Goal: Task Accomplishment & Management: Manage account settings

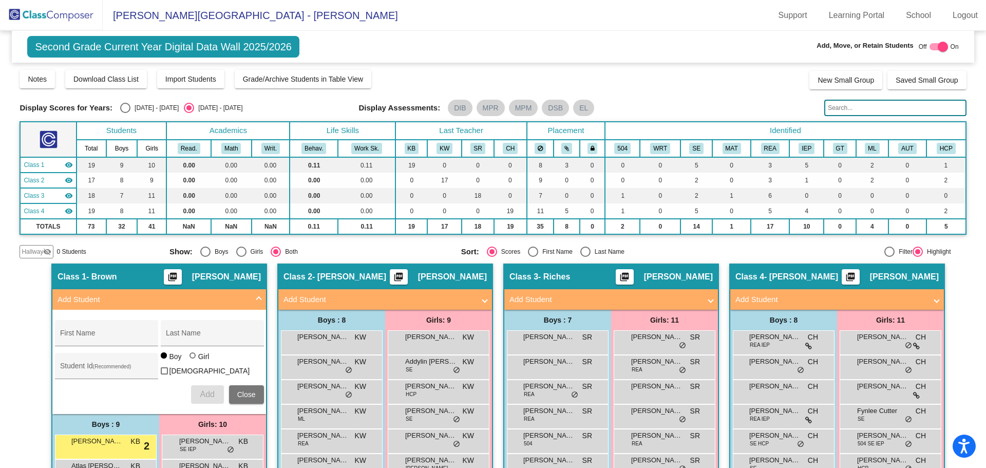
scroll to position [205, 0]
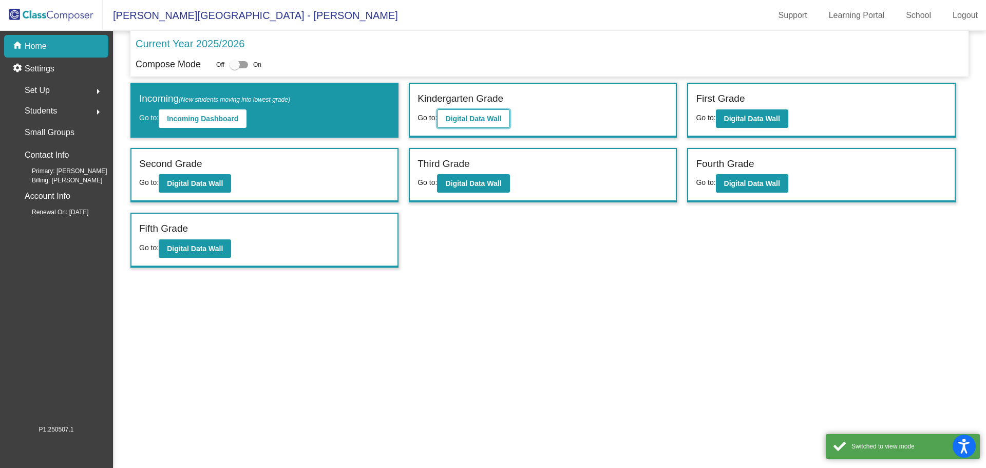
click at [457, 118] on b "Digital Data Wall" at bounding box center [473, 119] width 56 height 8
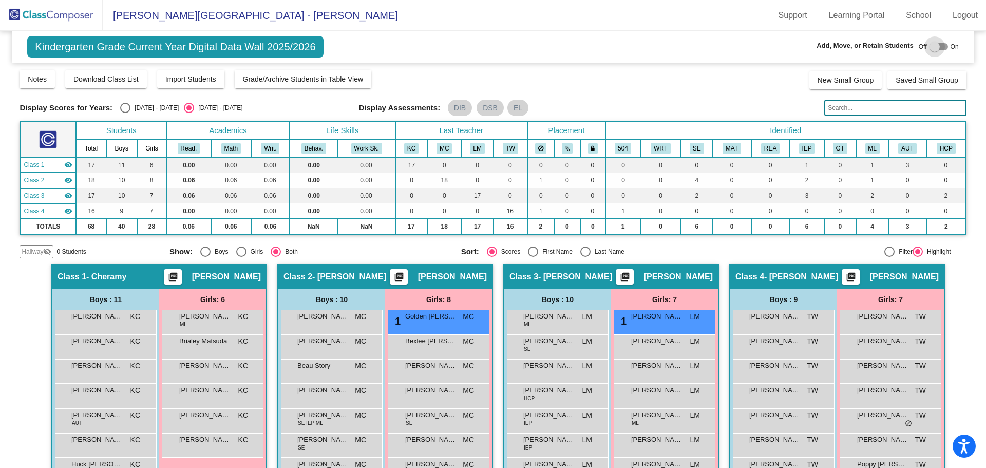
click at [935, 47] on div at bounding box center [938, 46] width 18 height 7
checkbox input "true"
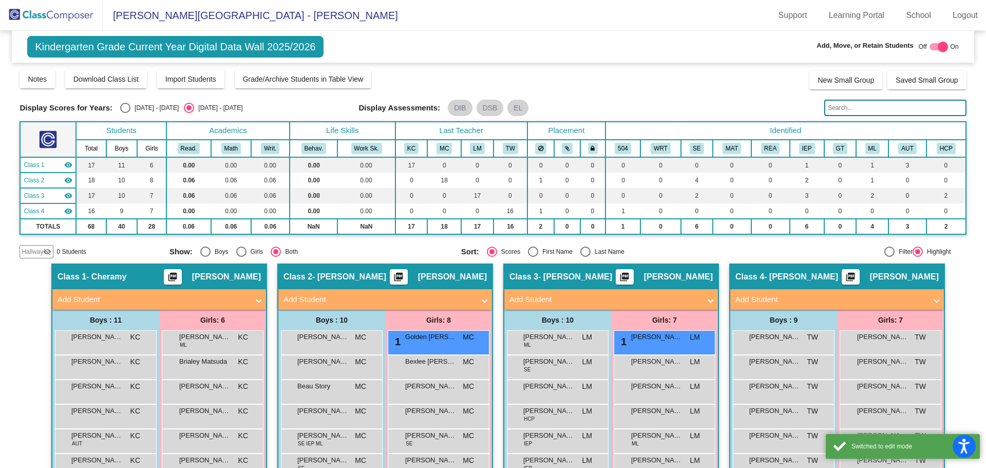
click at [585, 251] on div "Select an option" at bounding box center [585, 251] width 10 height 10
click at [585, 257] on input "Last Name" at bounding box center [585, 257] width 1 height 1
radio input "true"
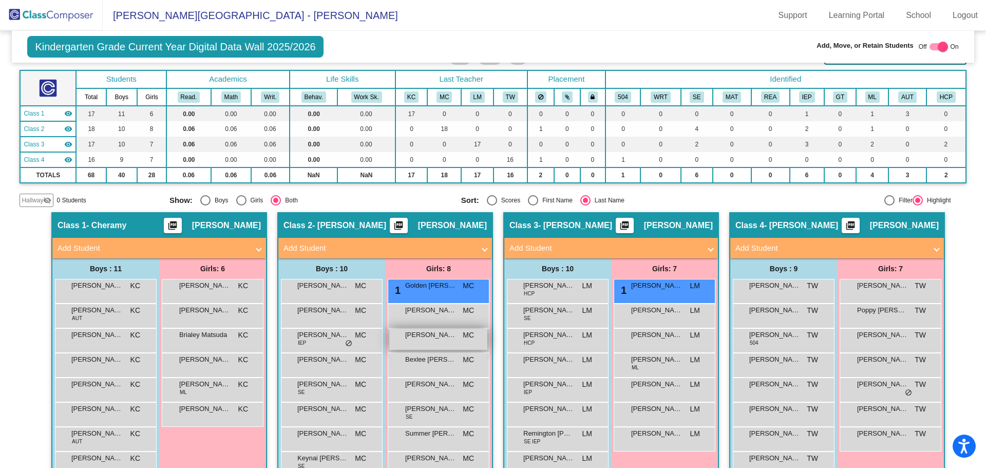
scroll to position [103, 0]
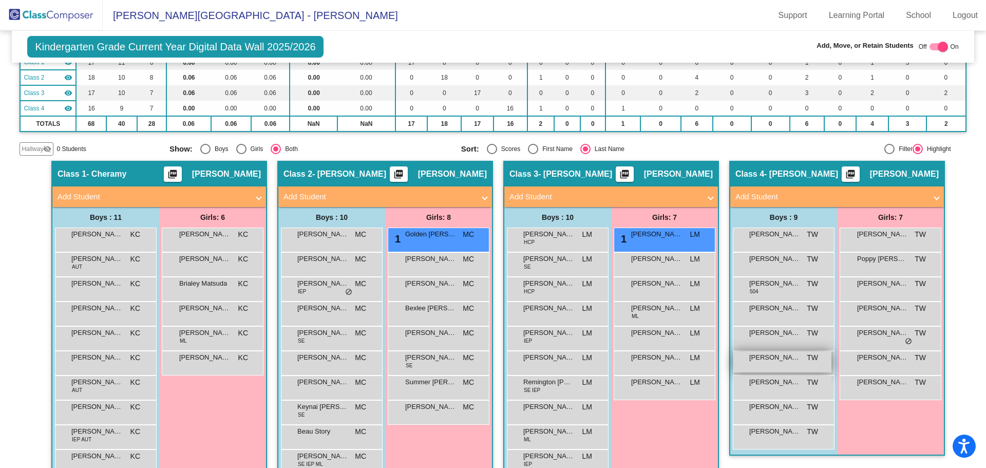
click at [788, 367] on div "[PERSON_NAME] TW lock do_not_disturb_alt" at bounding box center [782, 361] width 98 height 21
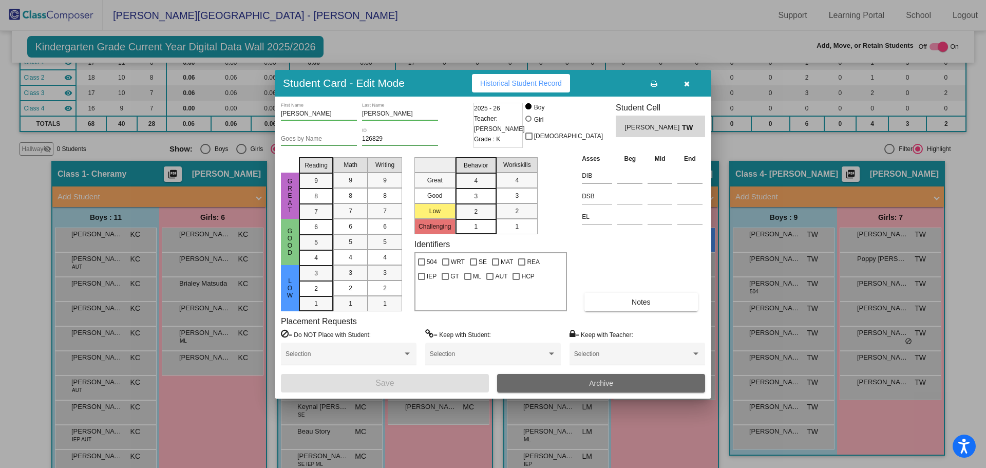
click at [593, 387] on span "Archive" at bounding box center [601, 383] width 24 height 8
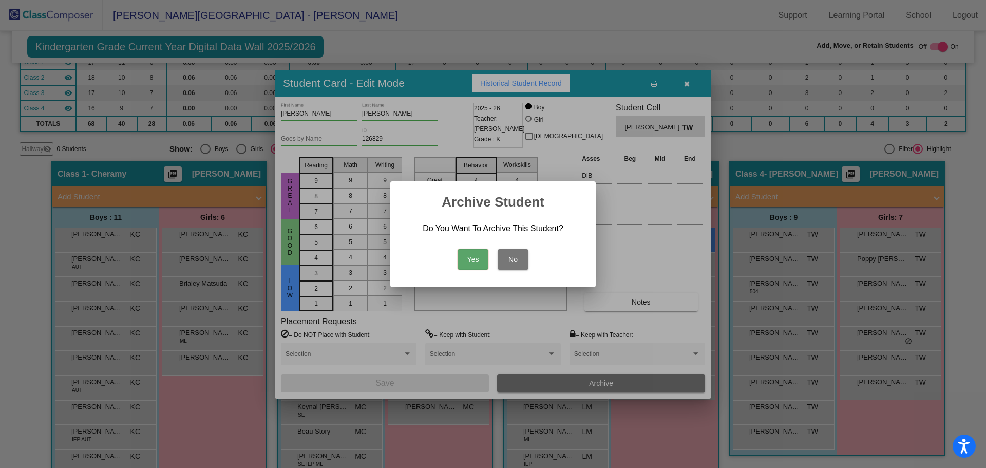
click at [471, 257] on button "Yes" at bounding box center [473, 259] width 31 height 21
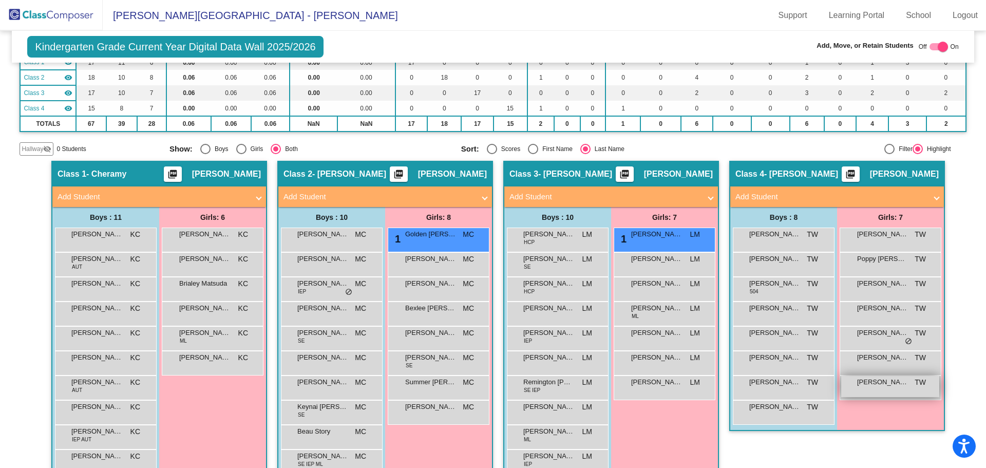
click at [879, 394] on div "[PERSON_NAME] TW lock do_not_disturb_alt" at bounding box center [890, 386] width 98 height 21
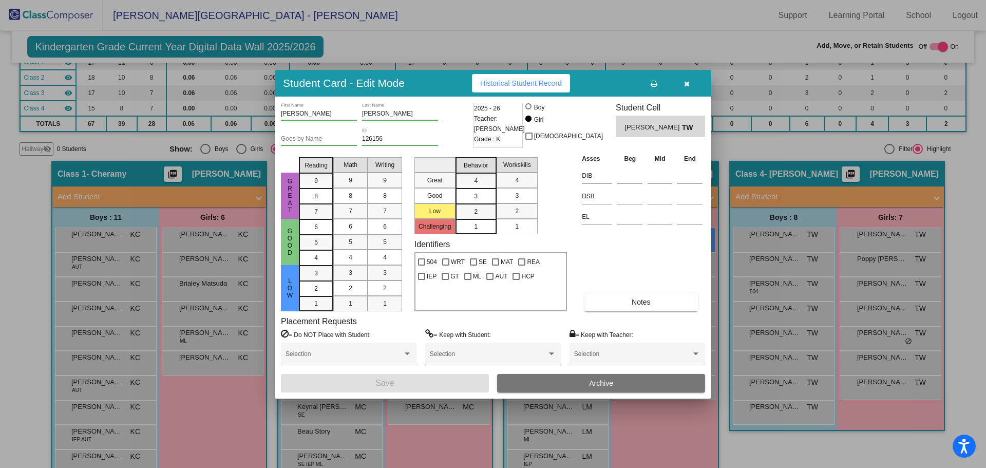
click at [642, 388] on button "Archive" at bounding box center [601, 383] width 208 height 18
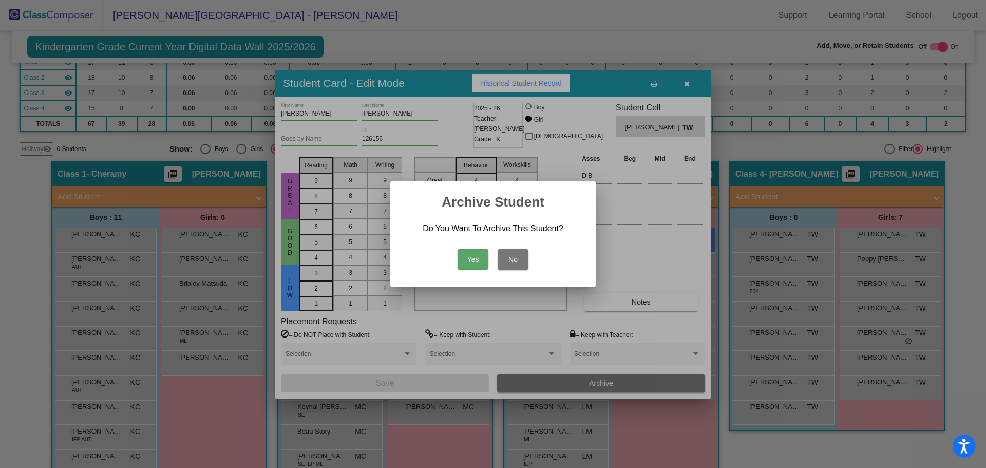
click at [480, 262] on button "Yes" at bounding box center [473, 259] width 31 height 21
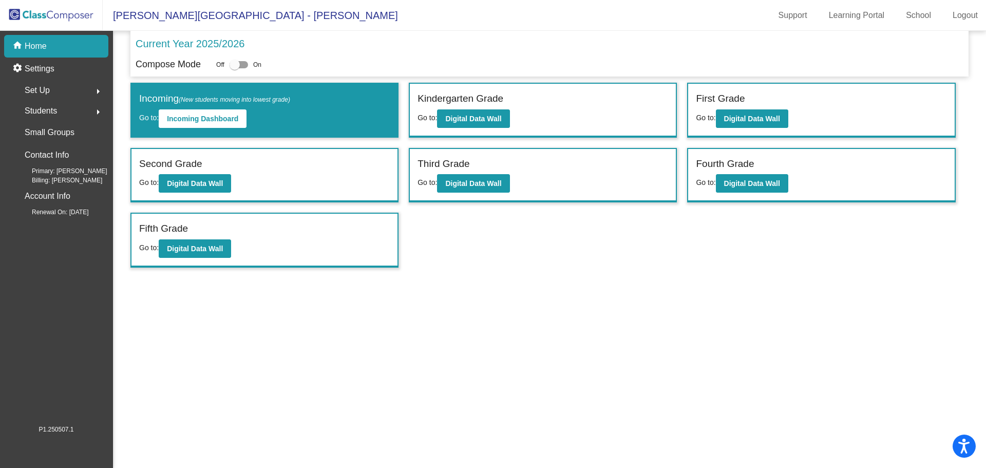
click at [45, 112] on span "Students" at bounding box center [41, 111] width 32 height 14
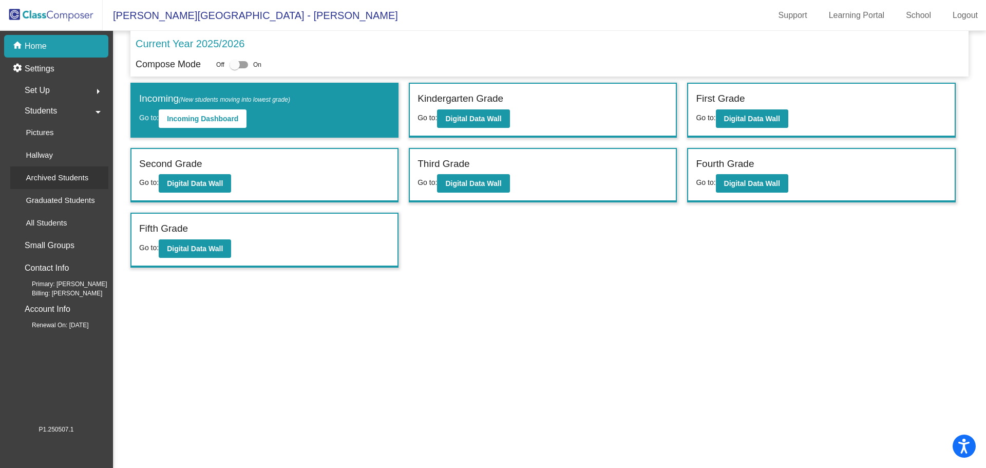
click at [51, 181] on p "Archived Students" at bounding box center [57, 178] width 63 height 12
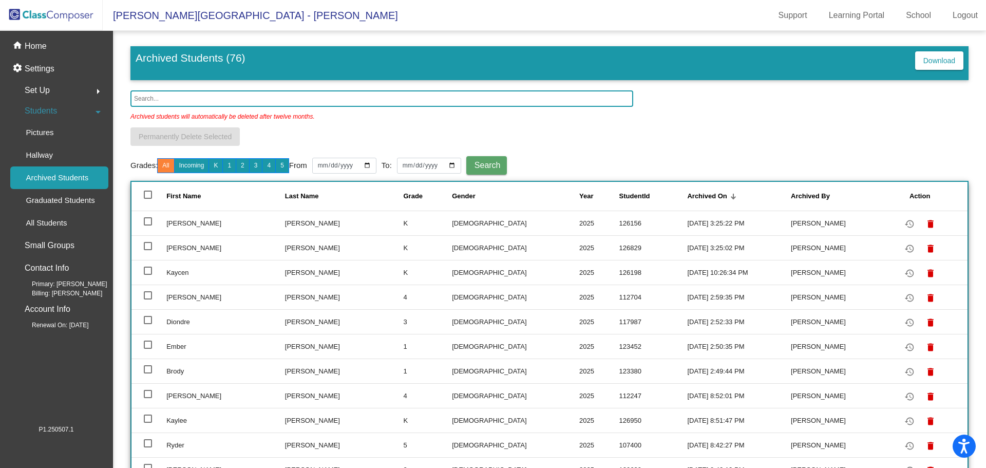
click at [216, 99] on input "text" at bounding box center [381, 98] width 503 height 16
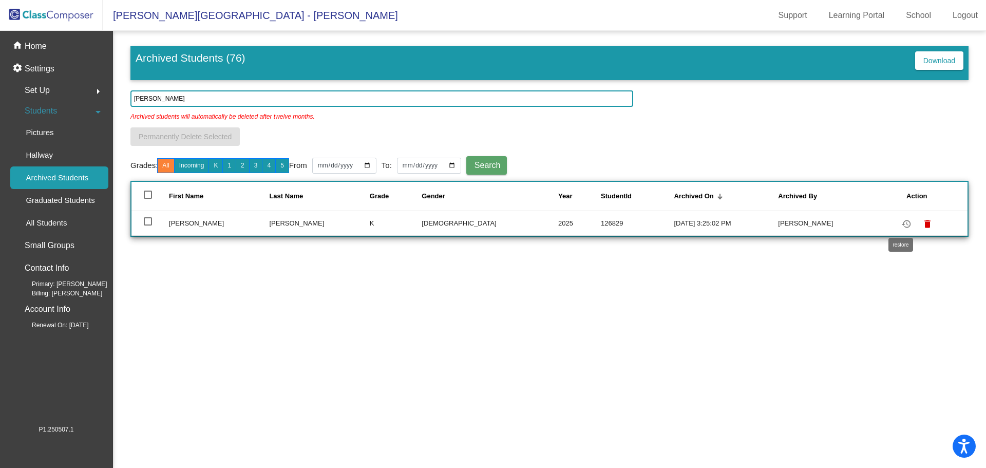
type input "[PERSON_NAME]"
click at [904, 225] on mat-icon "restore" at bounding box center [906, 224] width 12 height 12
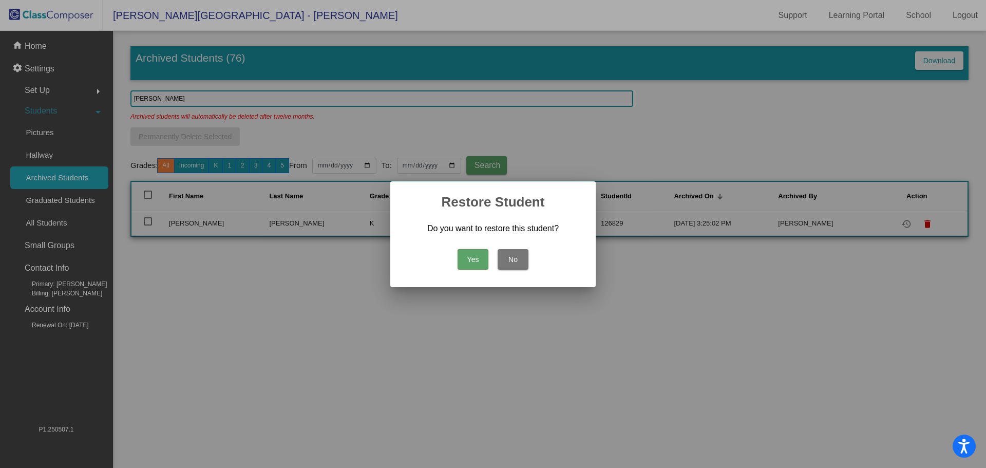
click at [481, 263] on button "Yes" at bounding box center [473, 259] width 31 height 21
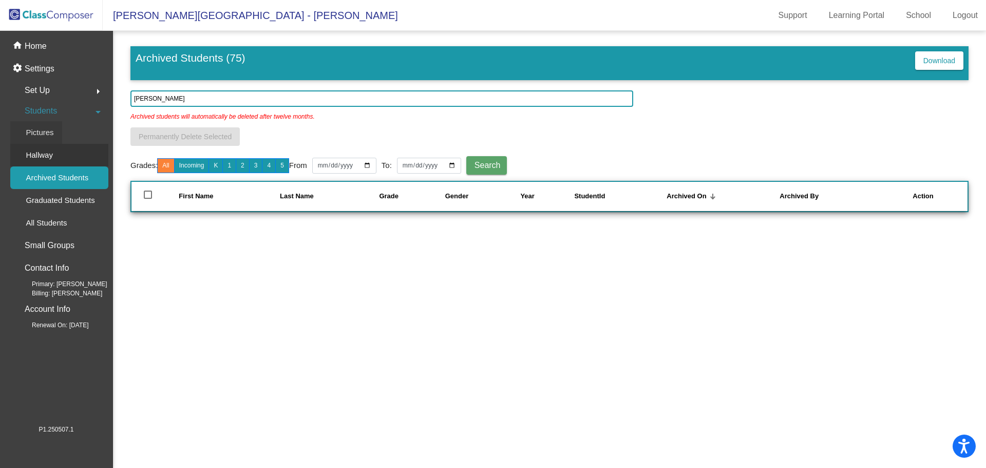
click at [39, 150] on div "Pictures Hallway Archived Students Graduated Students All Students" at bounding box center [59, 177] width 98 height 113
click at [40, 154] on p "Hallway" at bounding box center [39, 155] width 27 height 12
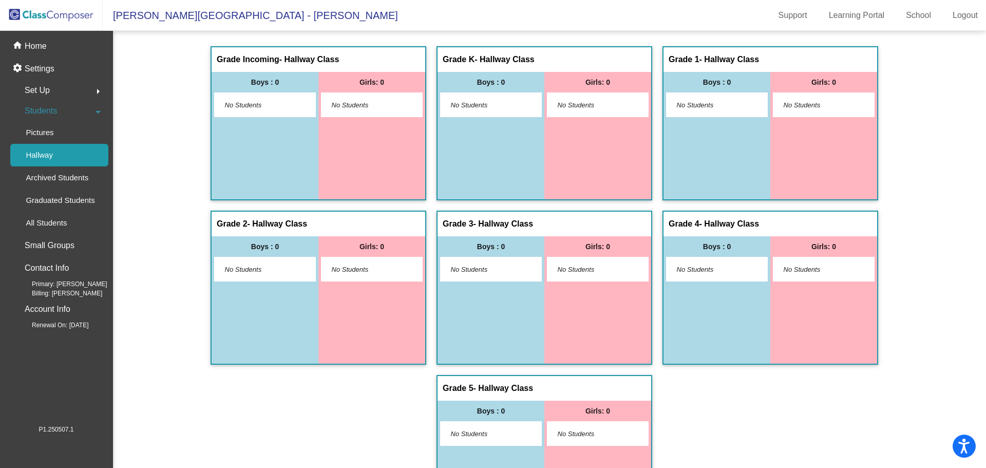
click at [46, 108] on span "Students" at bounding box center [41, 111] width 32 height 14
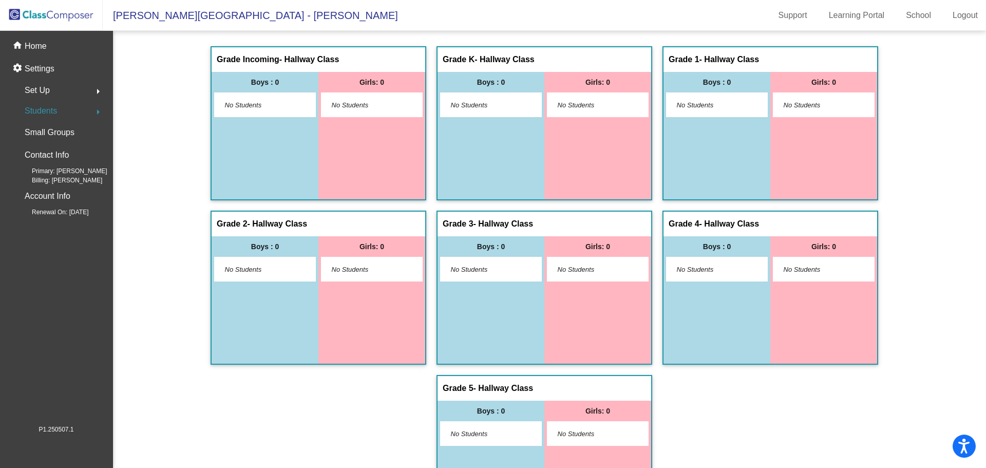
click at [46, 111] on span "Students" at bounding box center [41, 111] width 32 height 14
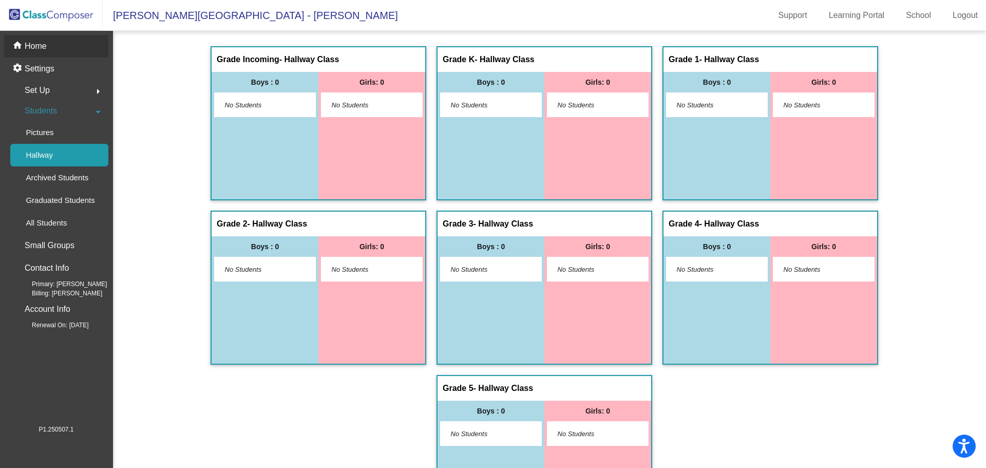
click at [25, 44] on p "Home" at bounding box center [36, 46] width 22 height 12
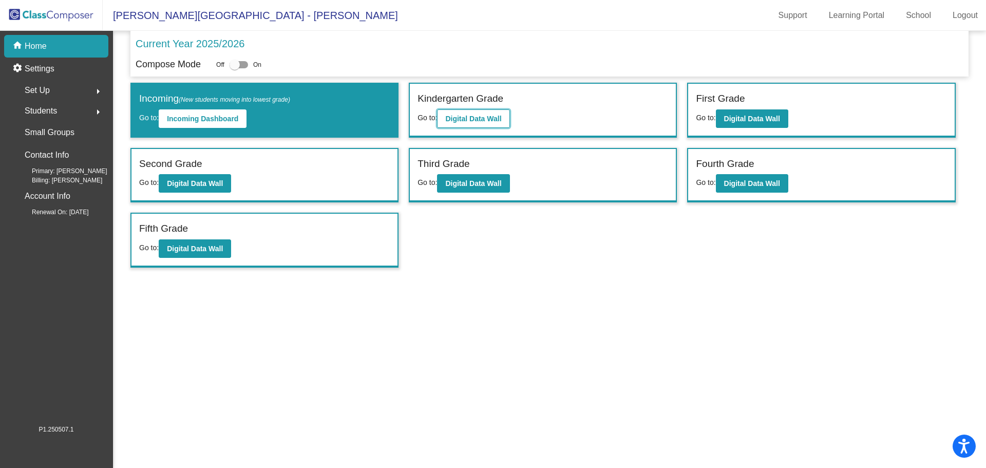
click at [484, 122] on b "Digital Data Wall" at bounding box center [473, 119] width 56 height 8
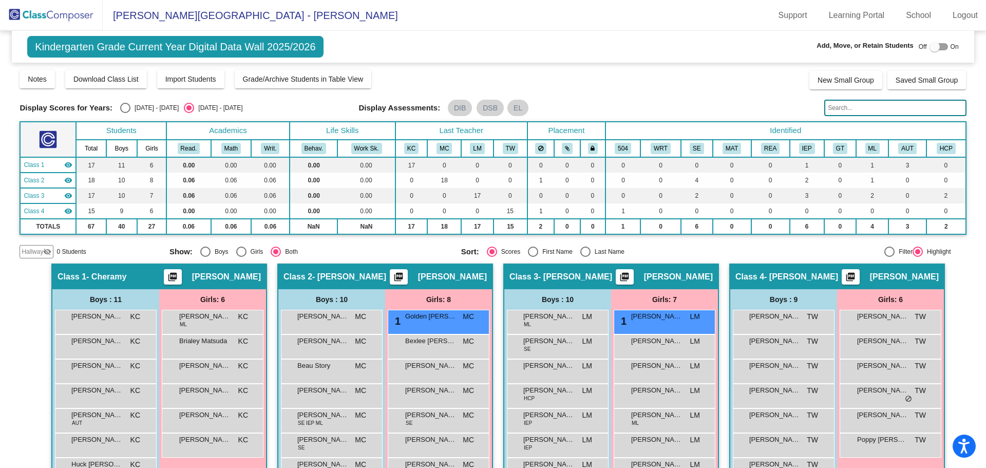
scroll to position [51, 0]
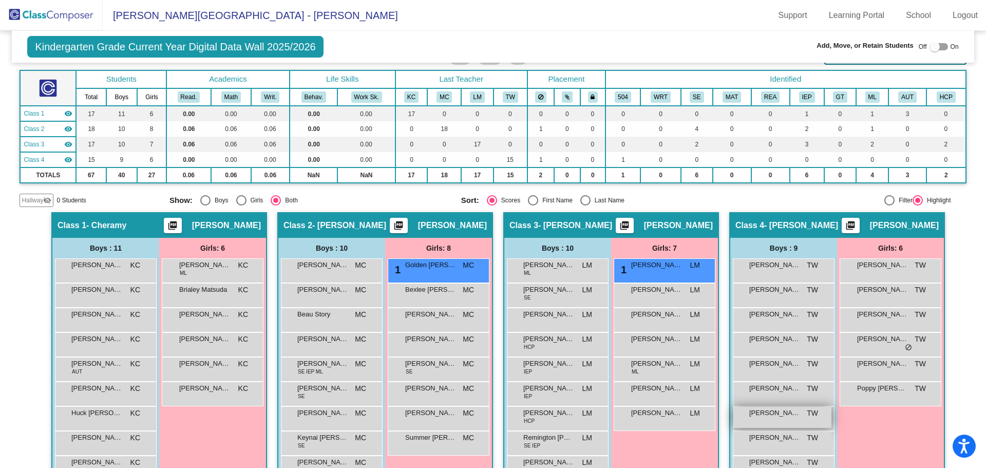
click at [783, 417] on span "[PERSON_NAME]" at bounding box center [774, 413] width 51 height 10
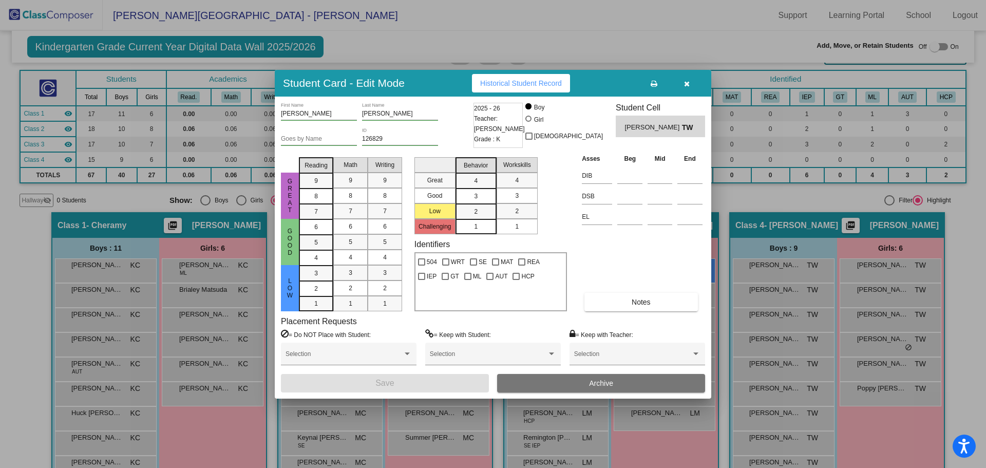
click at [674, 17] on div at bounding box center [493, 234] width 986 height 468
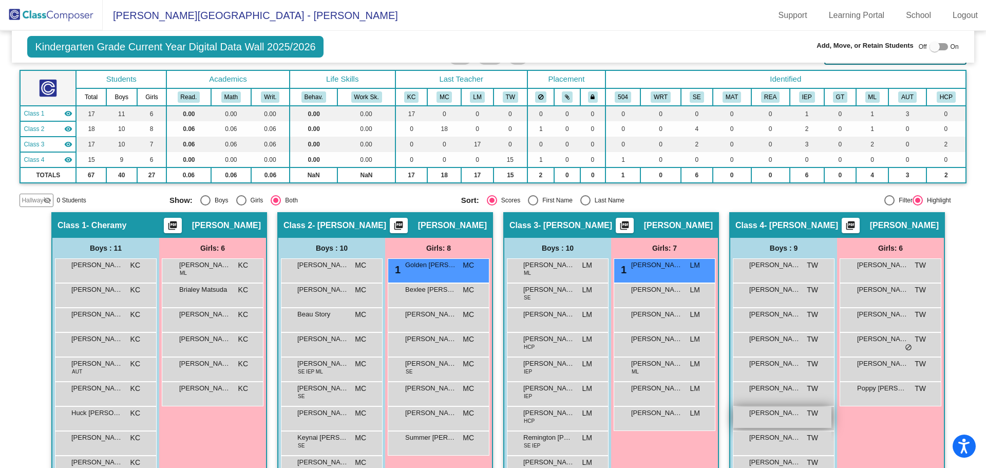
scroll to position [103, 0]
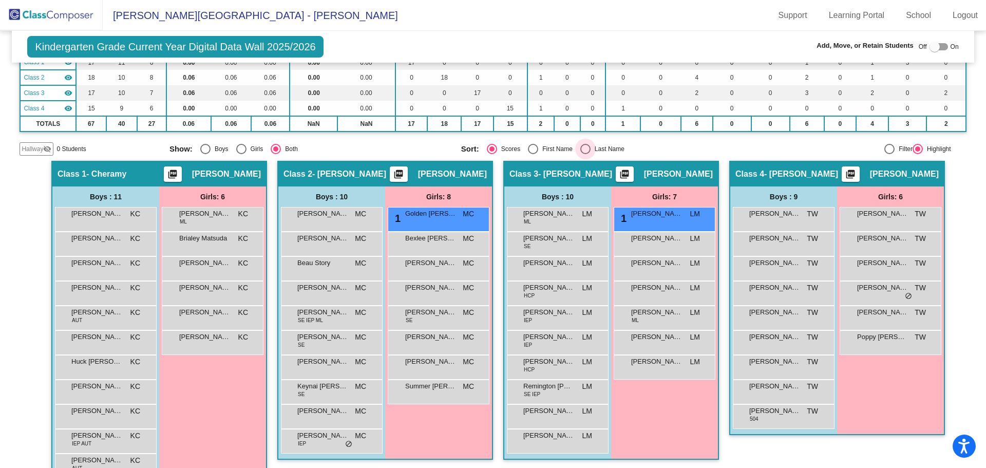
click at [591, 146] on div "Last Name" at bounding box center [607, 148] width 34 height 9
click at [585, 154] on input "Last Name" at bounding box center [585, 154] width 1 height 1
radio input "true"
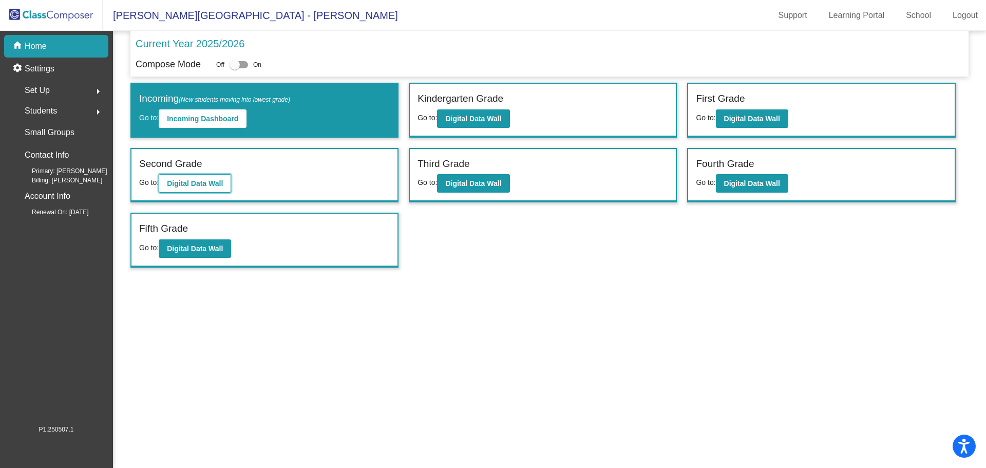
click at [203, 180] on b "Digital Data Wall" at bounding box center [195, 183] width 56 height 8
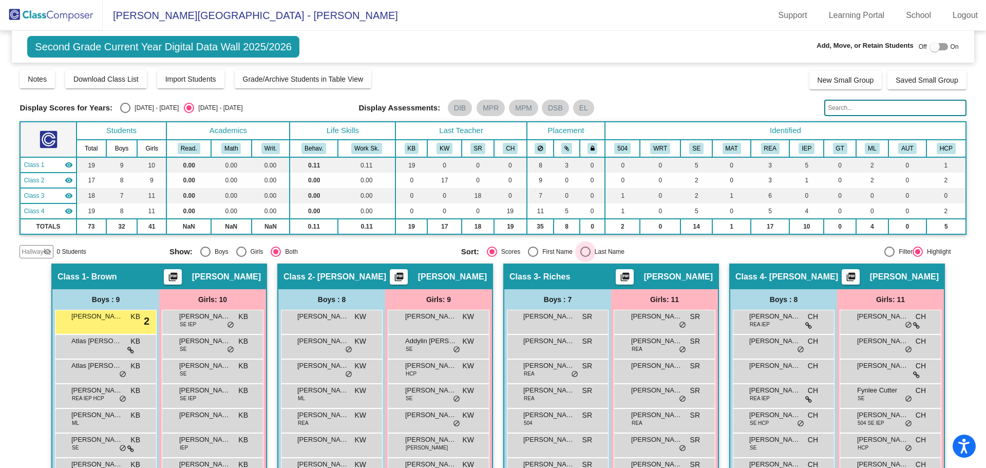
click at [582, 250] on div "Select an option" at bounding box center [585, 251] width 10 height 10
click at [585, 257] on input "Last Name" at bounding box center [585, 257] width 1 height 1
radio input "true"
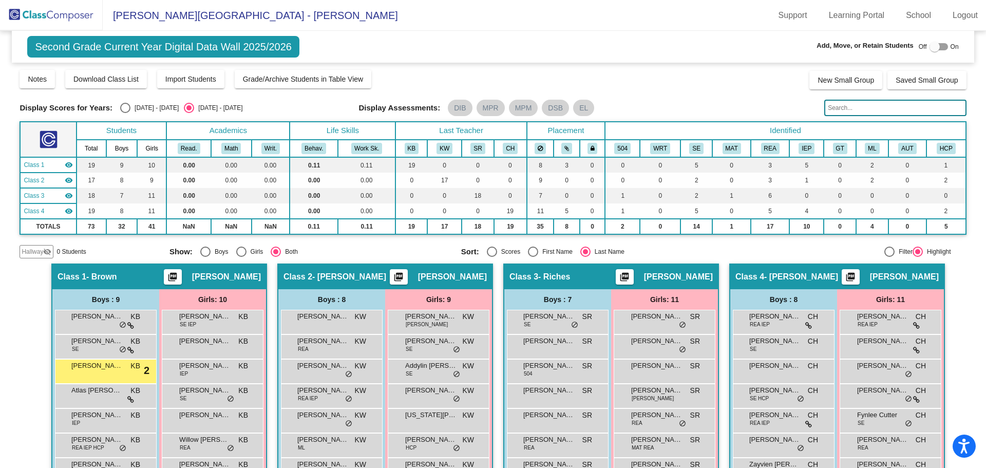
scroll to position [51, 0]
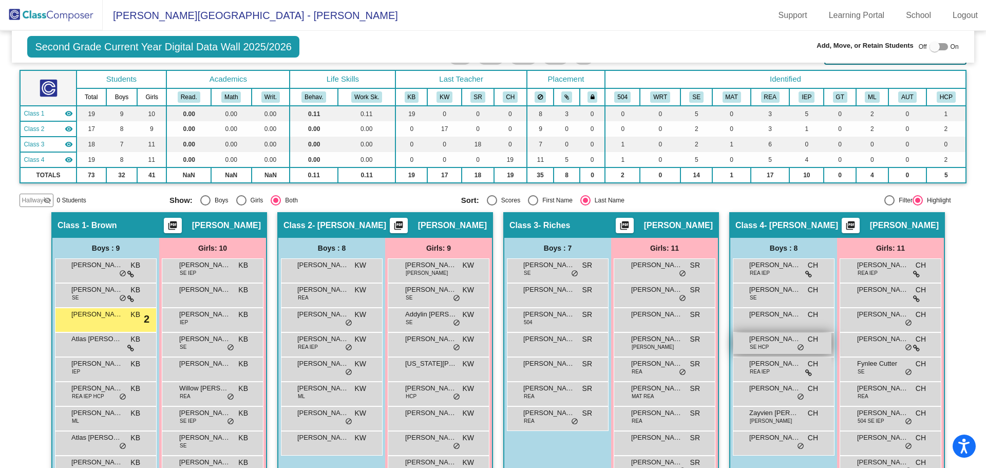
click at [785, 345] on div "[PERSON_NAME] SE HCP CH lock do_not_disturb_alt" at bounding box center [782, 343] width 98 height 21
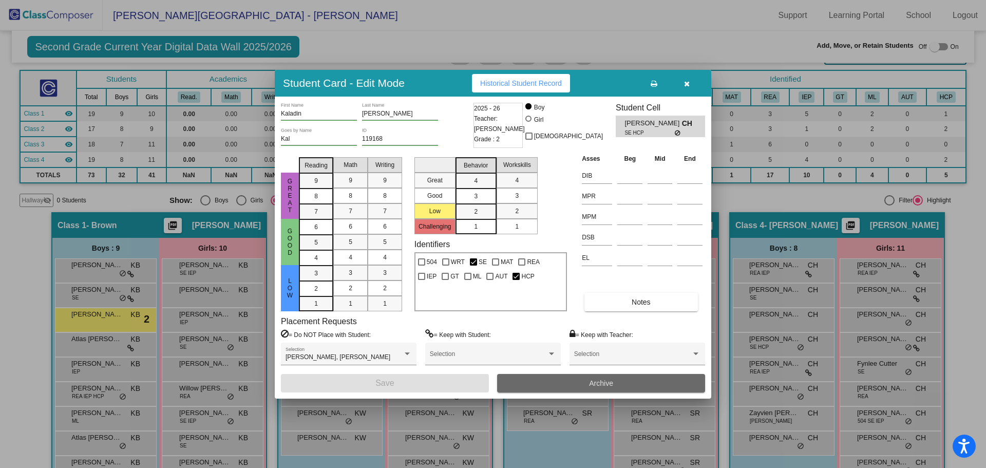
click at [620, 390] on button "Archive" at bounding box center [601, 383] width 208 height 18
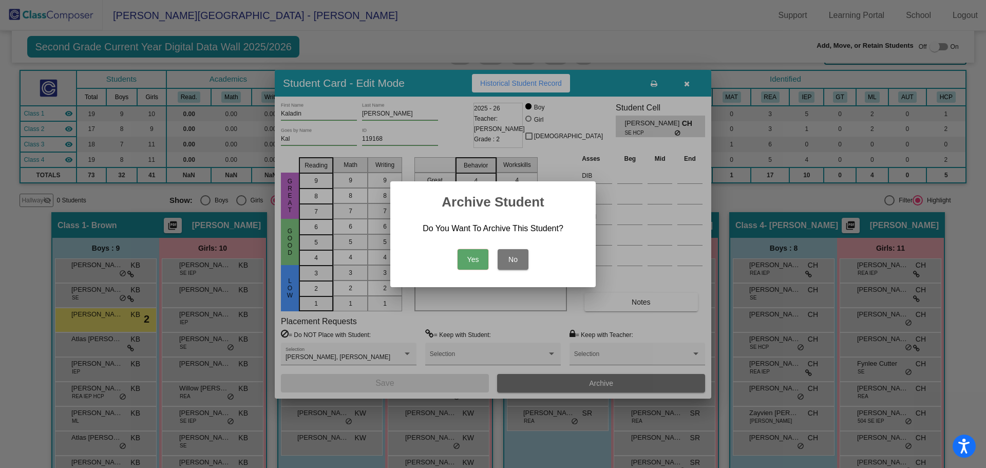
click at [468, 259] on button "Yes" at bounding box center [473, 259] width 31 height 21
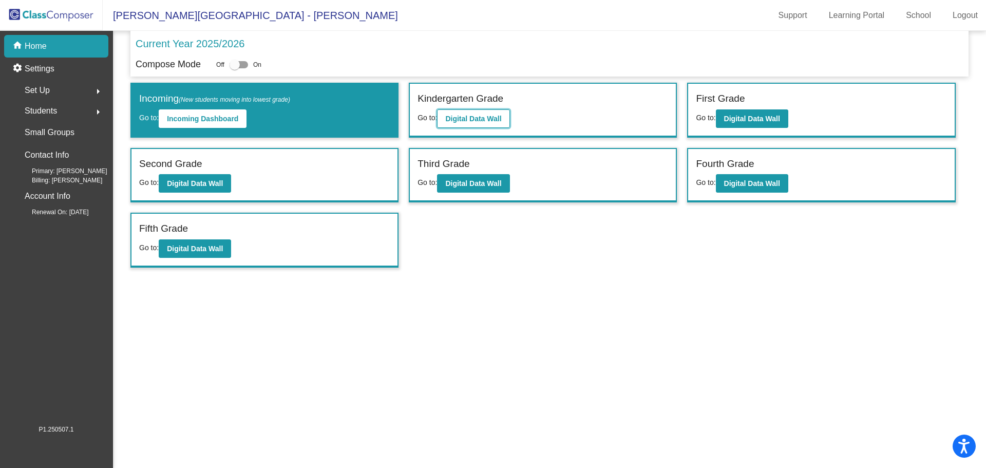
click at [488, 121] on b "Digital Data Wall" at bounding box center [473, 119] width 56 height 8
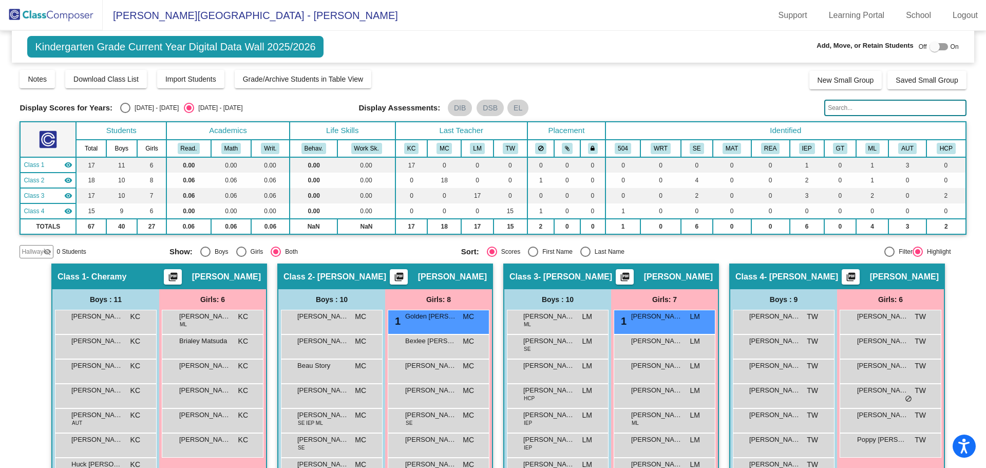
click at [872, 108] on input "text" at bounding box center [895, 108] width 142 height 16
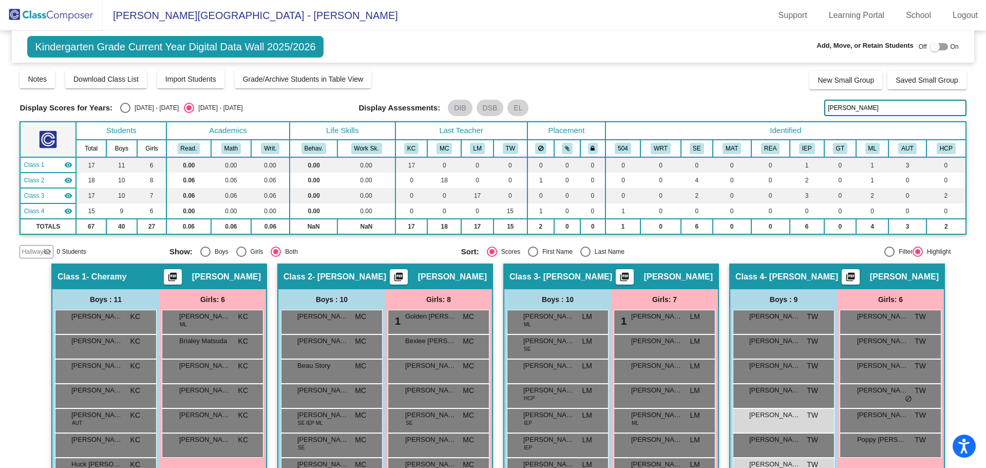
type input "[PERSON_NAME]"
drag, startPoint x: 864, startPoint y: 110, endPoint x: 803, endPoint y: 115, distance: 61.3
click at [803, 115] on div "Display Scores for Years: [DATE] - [DATE] [DATE] - [DATE] Display Assessments: …" at bounding box center [493, 108] width 946 height 16
